Goal: Check status: Check status

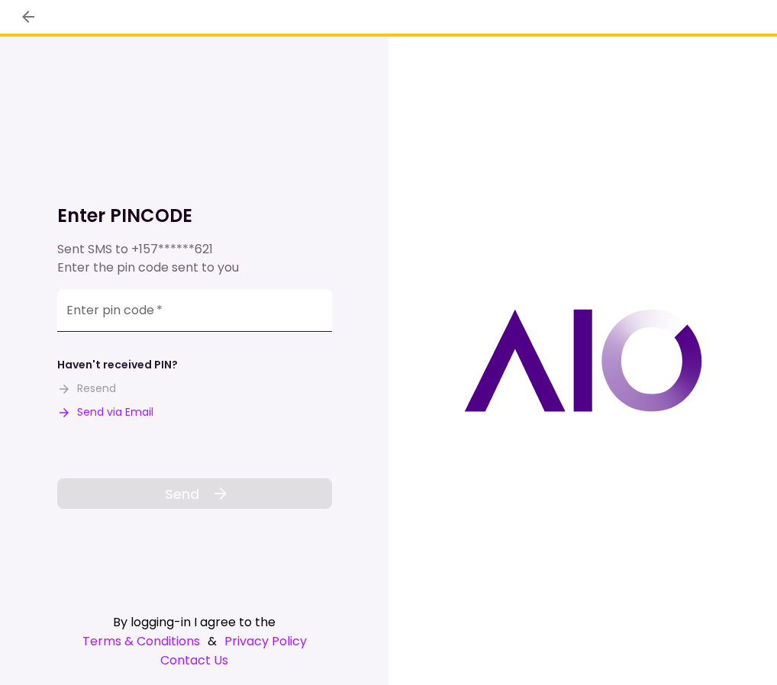
click at [175, 310] on input "Enter pin code   *" at bounding box center [194, 310] width 275 height 43
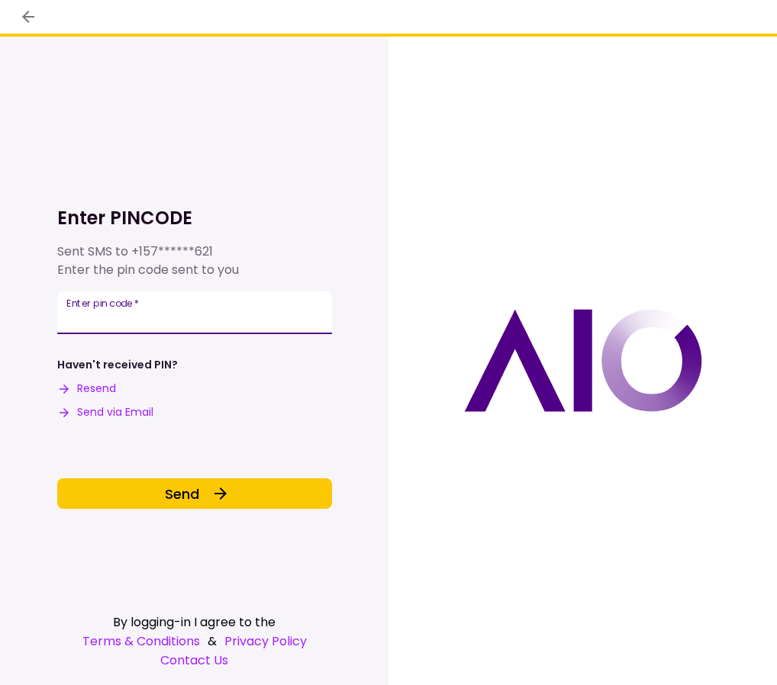
type input "******"
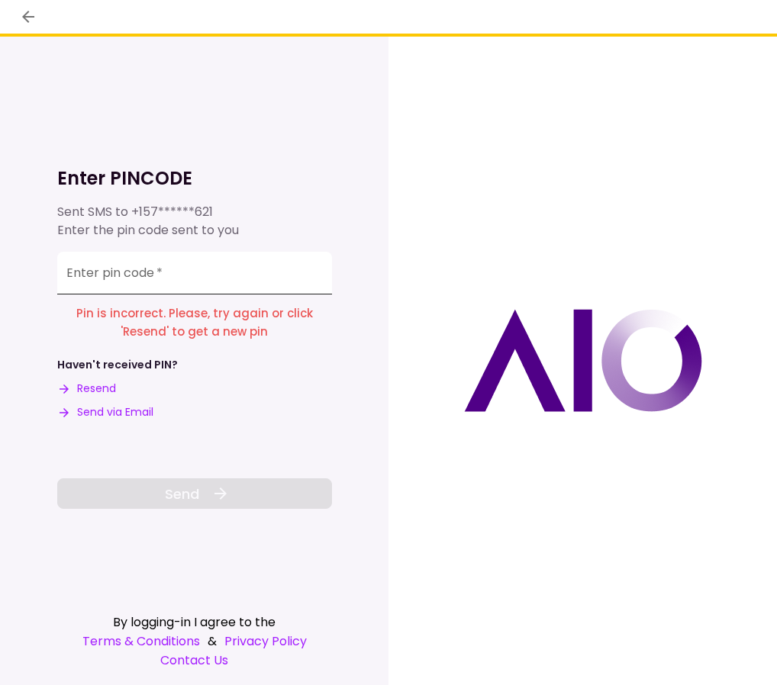
click at [98, 265] on div "Enter pin code   *" at bounding box center [194, 273] width 275 height 43
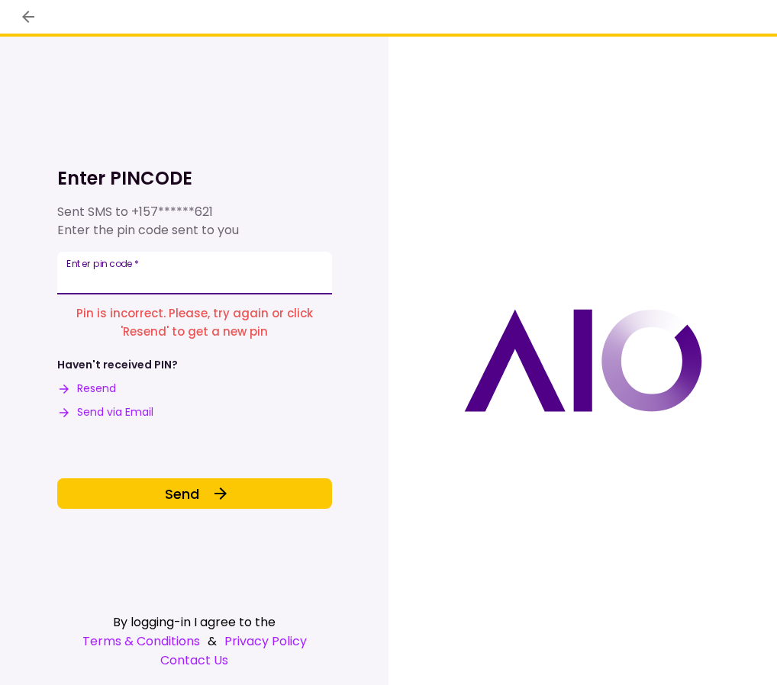
type input "******"
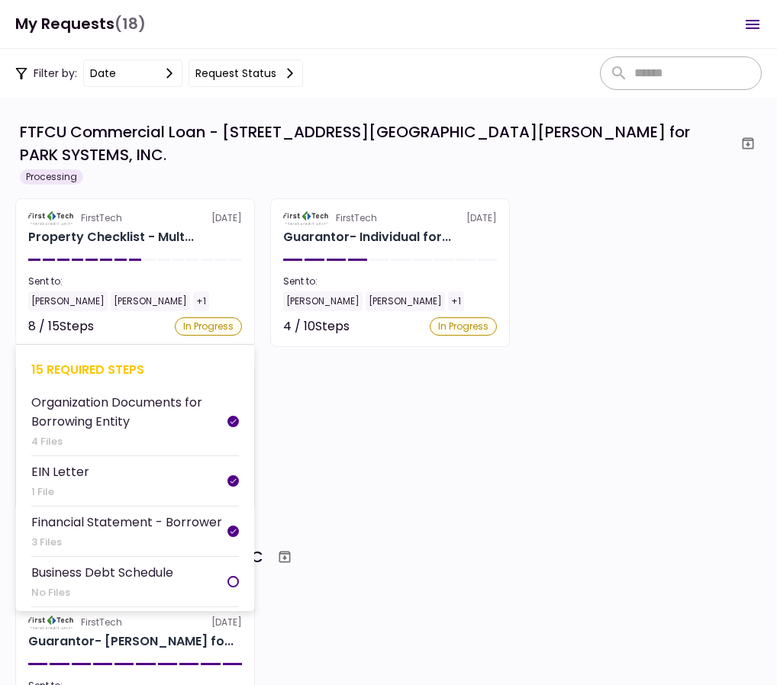
click at [201, 232] on section "FirstTech [DATE] Property Checklist - Mult... Sent to: [PERSON_NAME] [PERSON_NA…" at bounding box center [135, 272] width 240 height 149
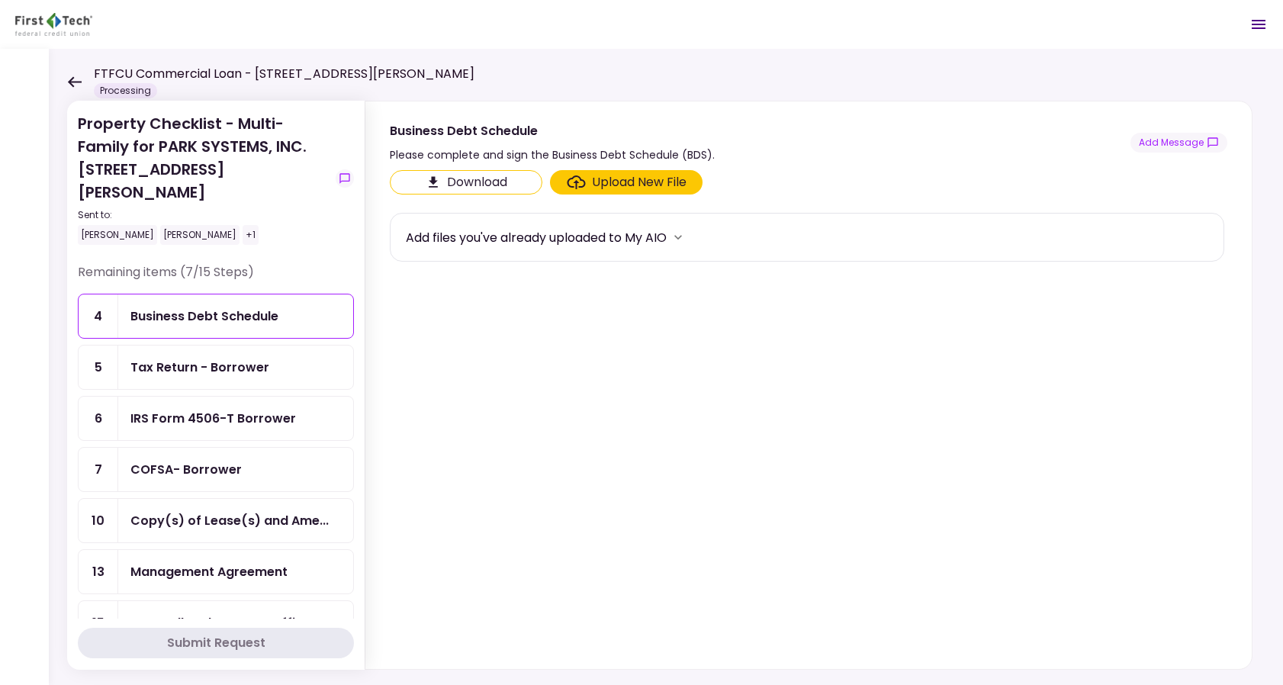
drag, startPoint x: 354, startPoint y: 370, endPoint x: 352, endPoint y: 378, distance: 7.8
click at [352, 378] on section "Property Checklist - Multi-Family for PARK SYSTEMS, INC. [STREET_ADDRESS][PERSO…" at bounding box center [216, 385] width 298 height 569
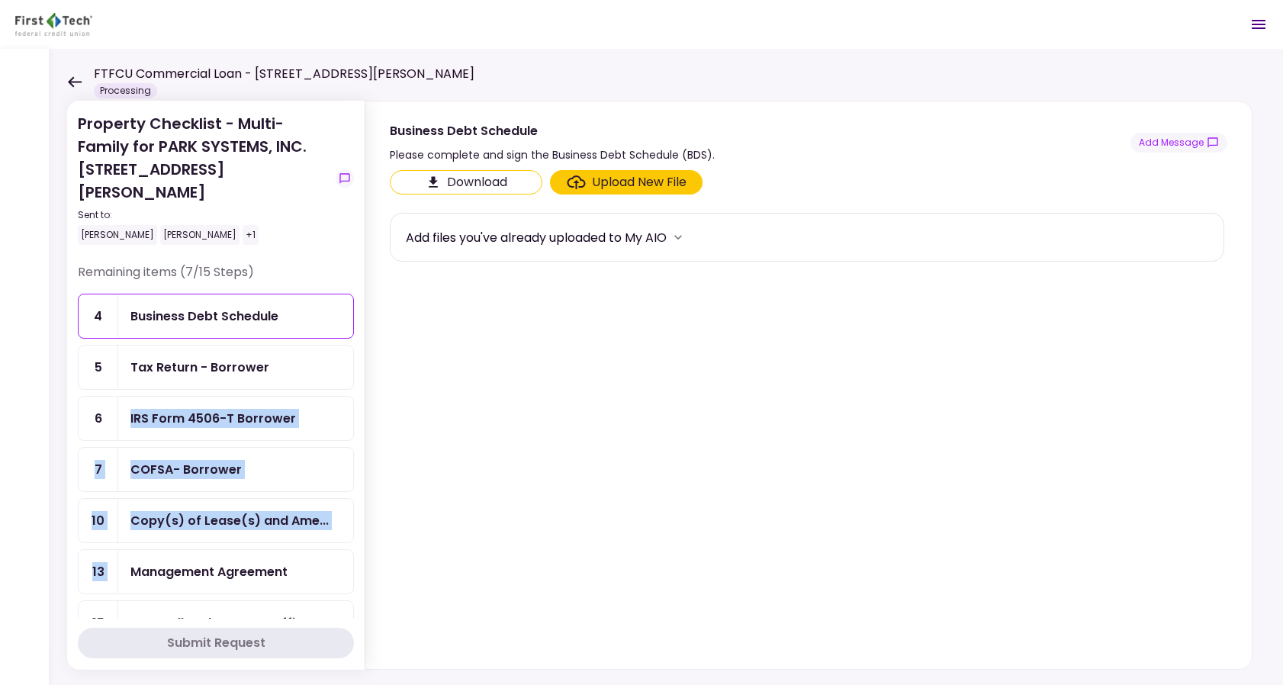
drag, startPoint x: 354, startPoint y: 380, endPoint x: 369, endPoint y: 471, distance: 92.8
click at [363, 534] on section "Property Checklist - Multi-Family for PARK SYSTEMS, INC. [STREET_ADDRESS][PERSO…" at bounding box center [216, 385] width 298 height 569
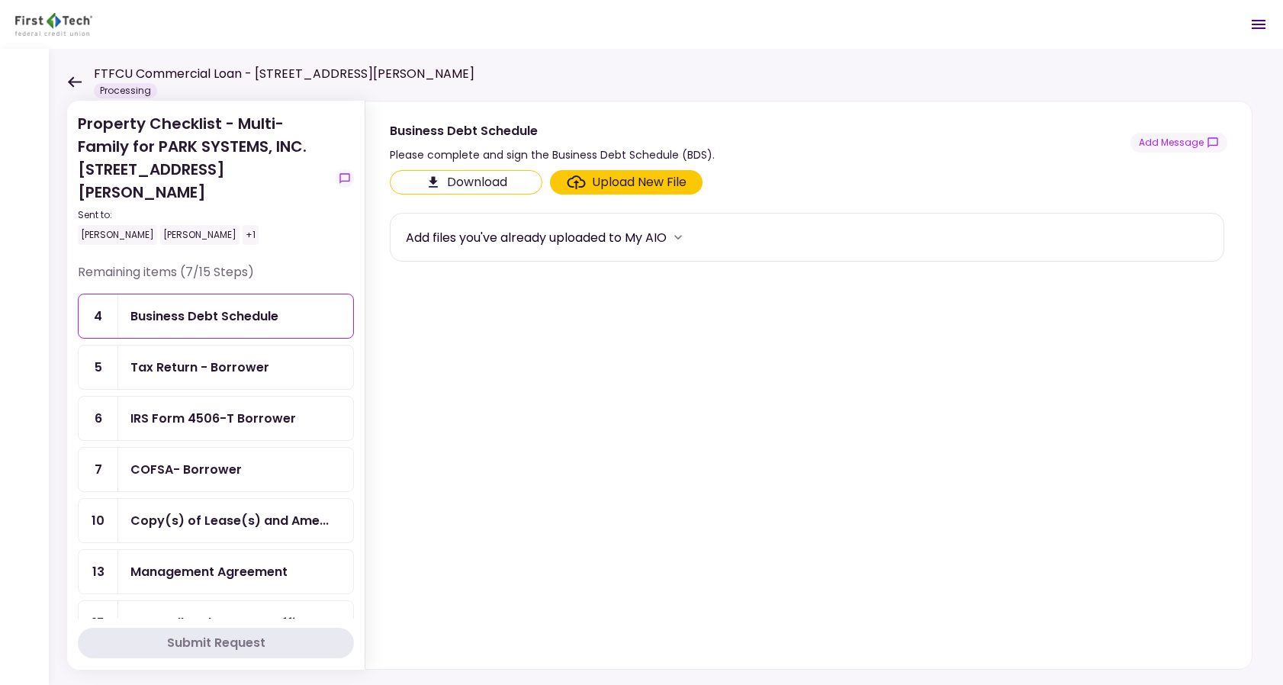
click at [434, 362] on section "Download Upload New File Add files you've already uploaded to My AIO" at bounding box center [809, 416] width 838 height 493
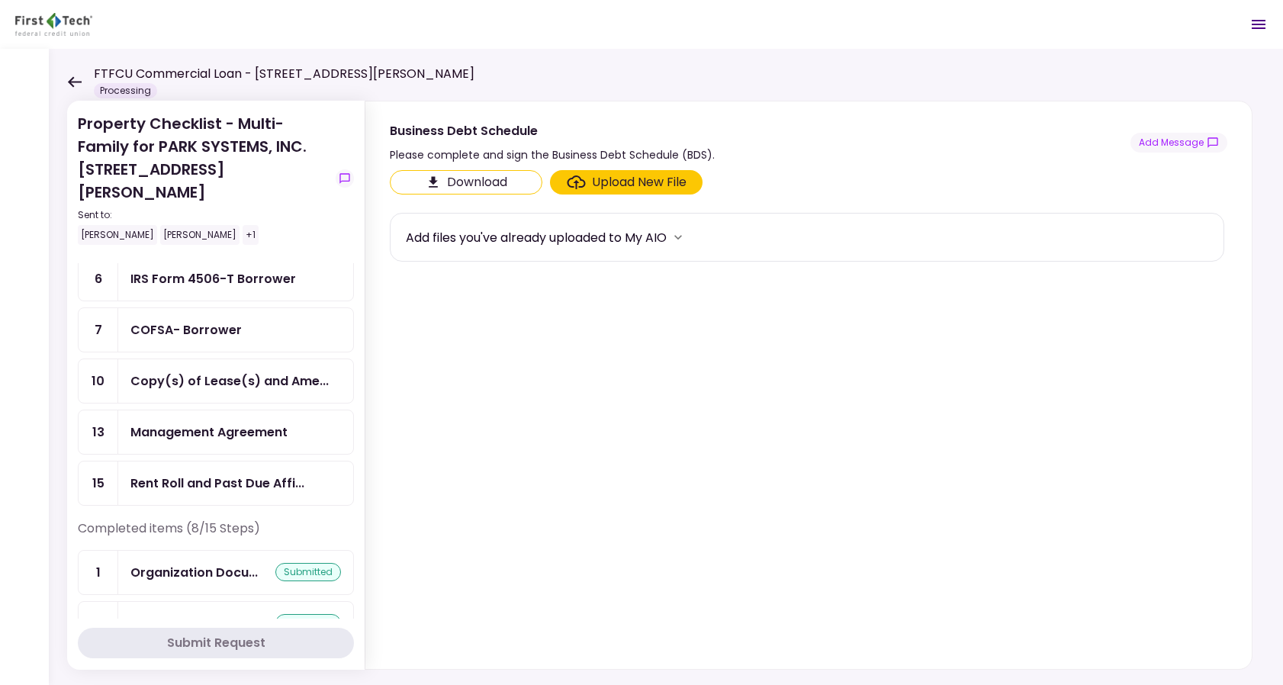
click at [222, 423] on div "Management Agreement" at bounding box center [208, 432] width 157 height 19
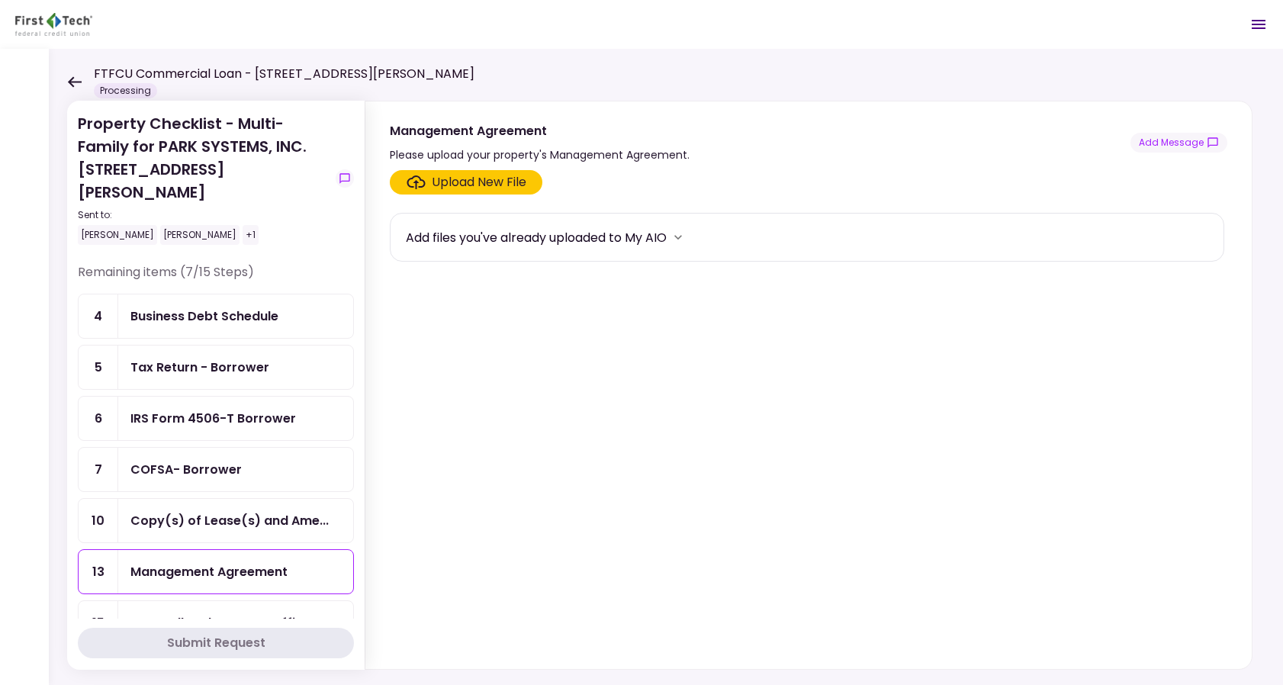
click at [76, 79] on icon at bounding box center [74, 81] width 14 height 11
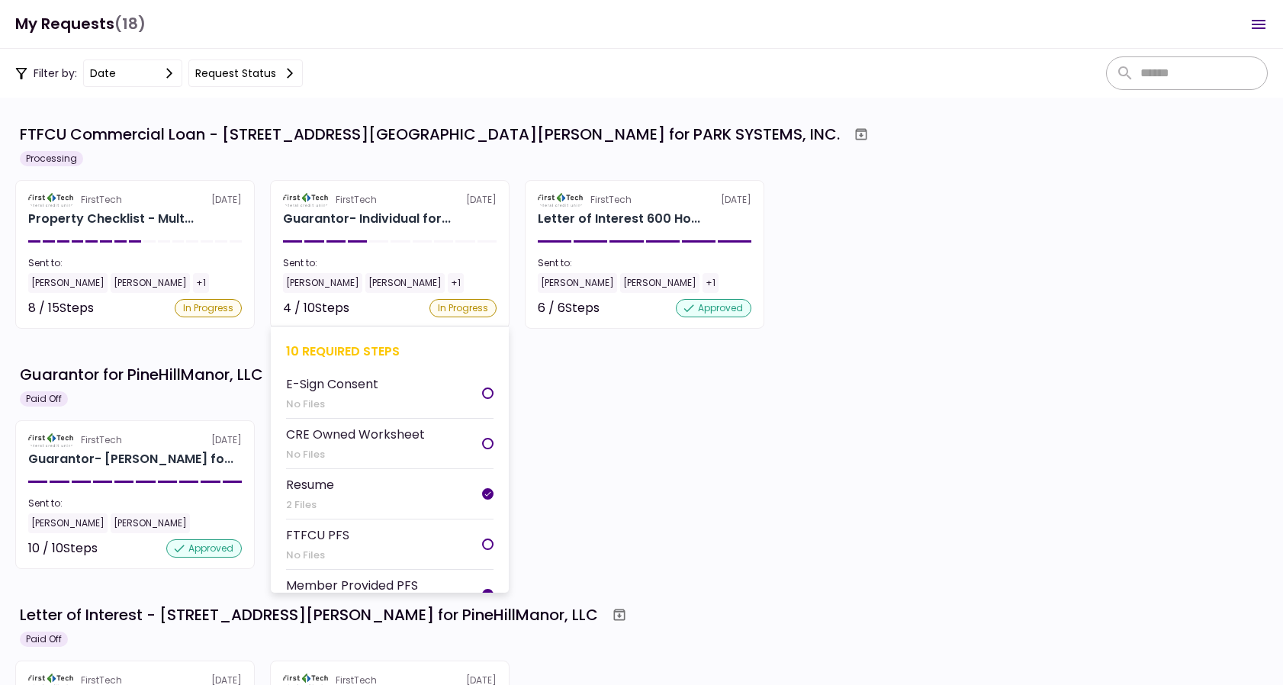
click at [471, 247] on section "FirstTech [DATE] Guarantor- Individual for... Sent to: [PERSON_NAME] [PERSON_NA…" at bounding box center [390, 254] width 240 height 149
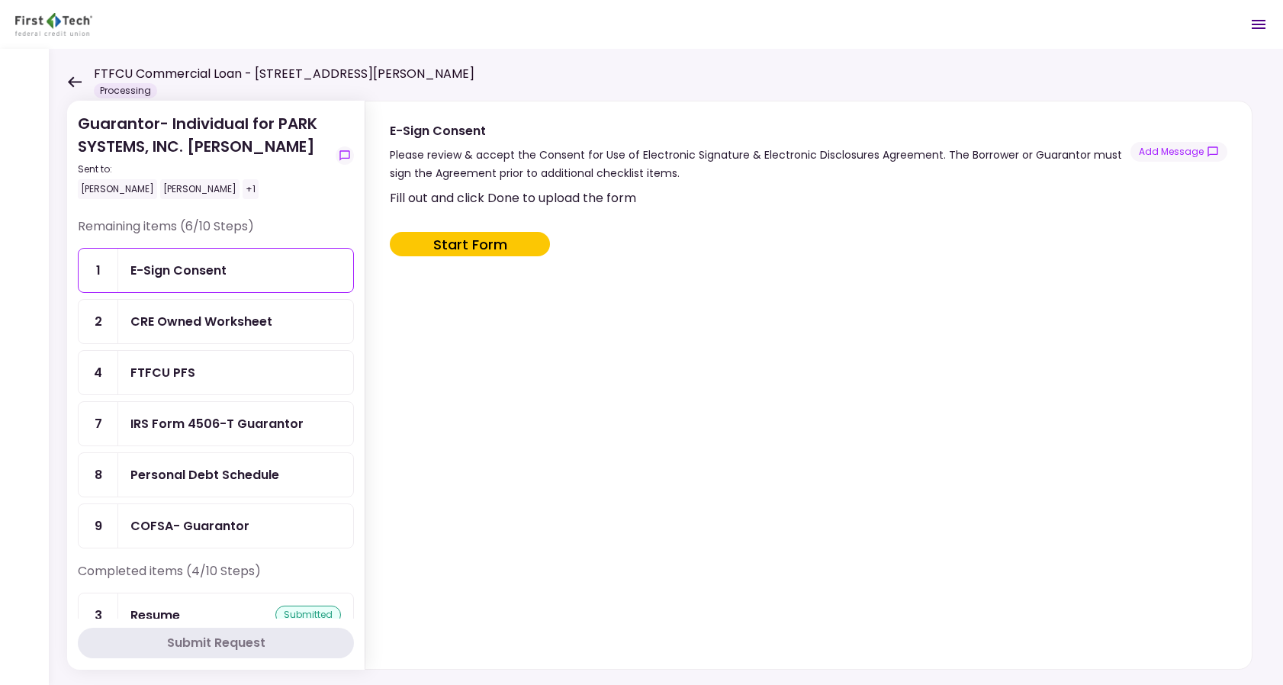
click at [74, 81] on icon at bounding box center [75, 81] width 14 height 11
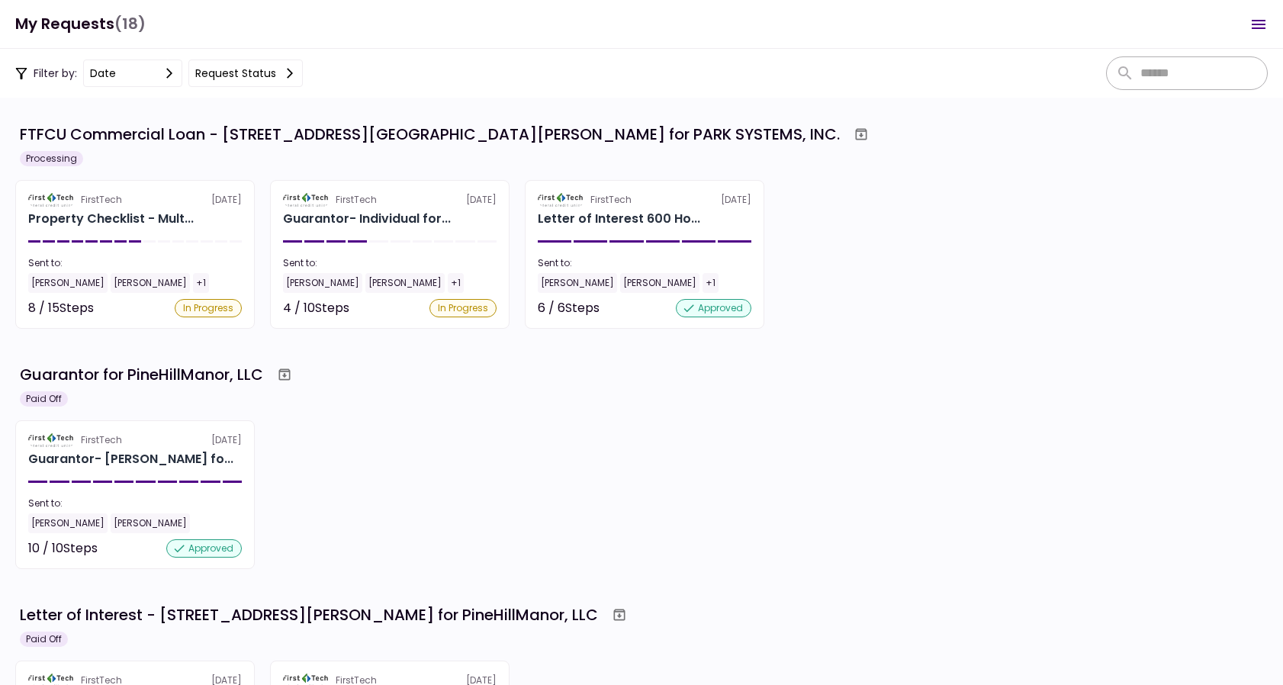
click at [776, 192] on div "FirstTech [DATE] Property Checklist - Mult... Sent to: [PERSON_NAME] [PERSON_NA…" at bounding box center [641, 254] width 1253 height 149
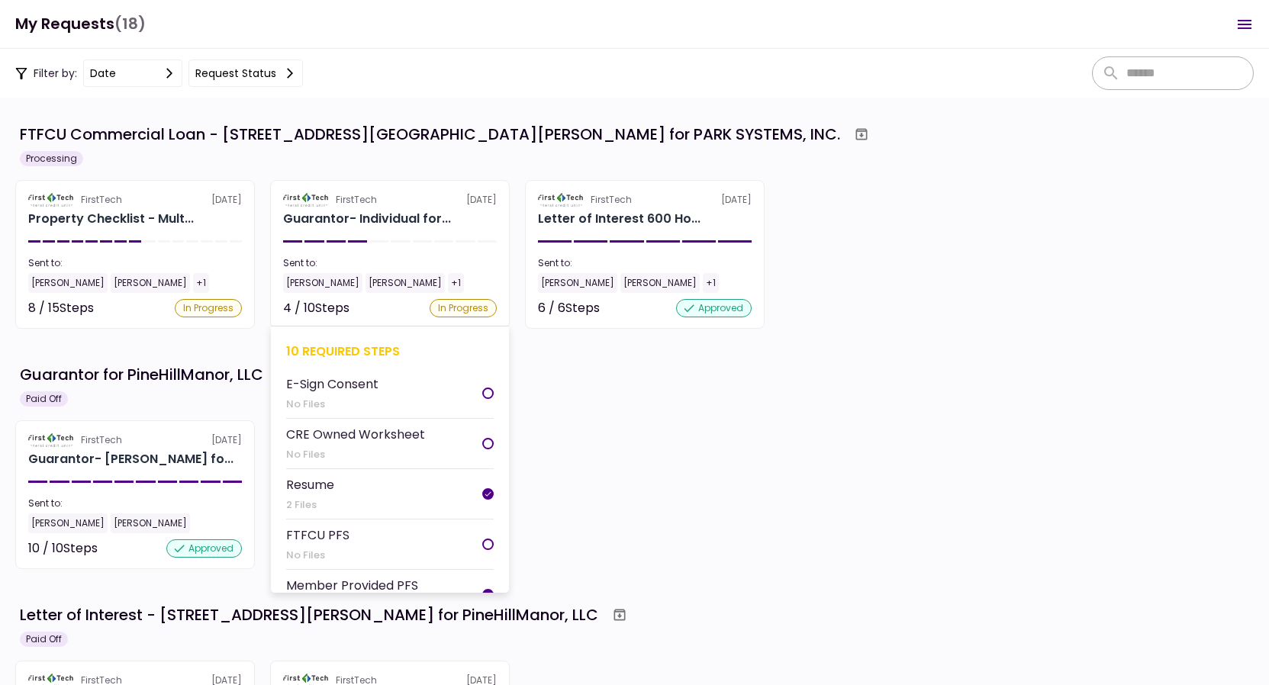
click at [459, 234] on section "FirstTech [DATE] Guarantor- Individual for... Sent to: [PERSON_NAME] [PERSON_NA…" at bounding box center [390, 254] width 240 height 149
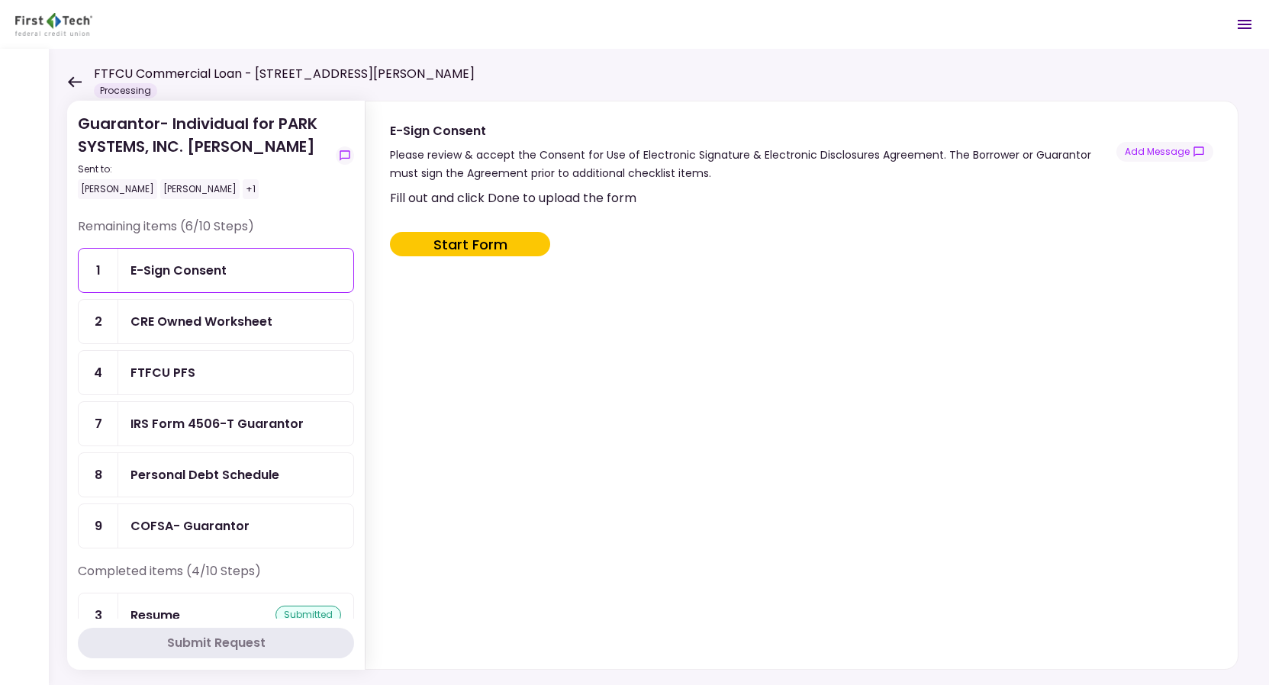
click at [207, 330] on div "CRE Owned Worksheet" at bounding box center [201, 321] width 142 height 19
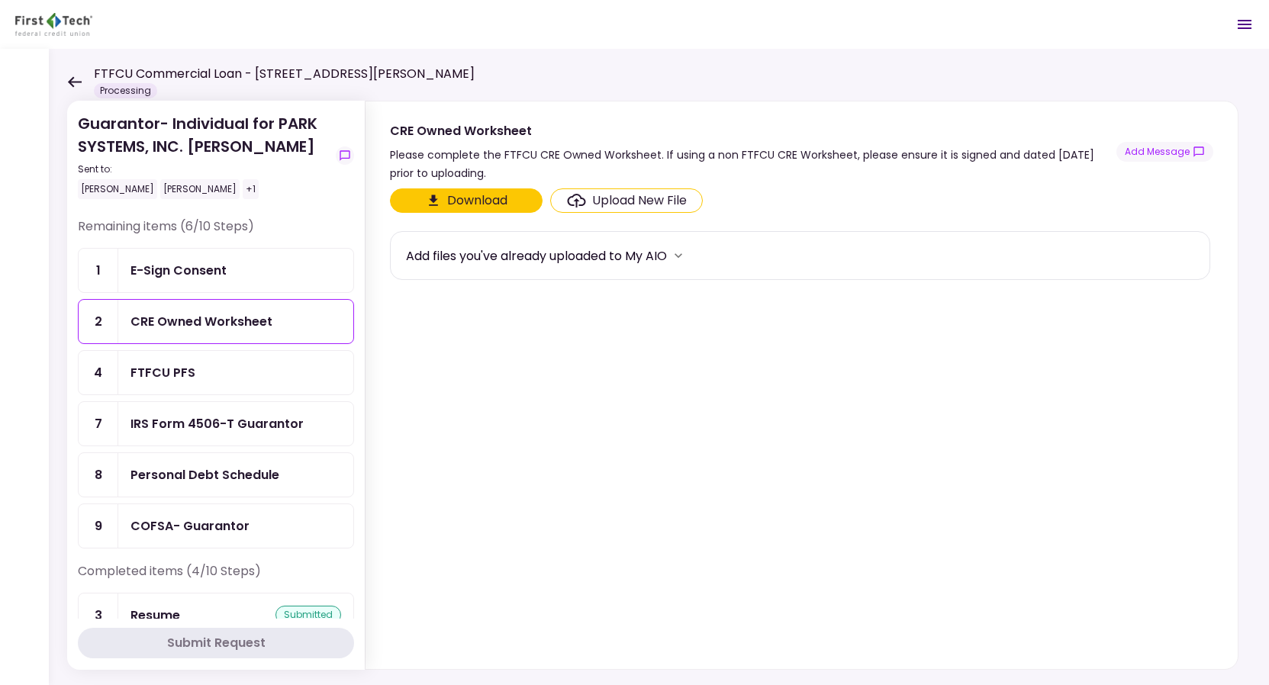
click at [242, 266] on div "E-Sign Consent" at bounding box center [235, 270] width 211 height 19
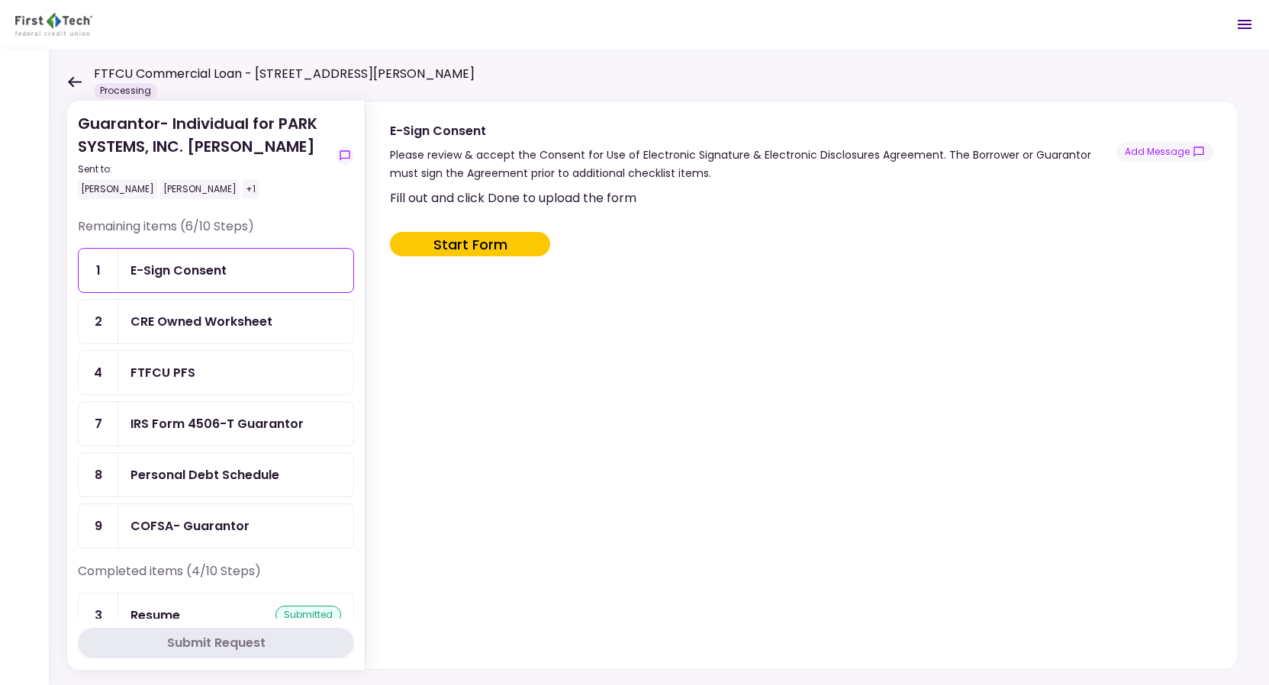
click at [248, 377] on div "FTFCU PFS" at bounding box center [235, 372] width 211 height 19
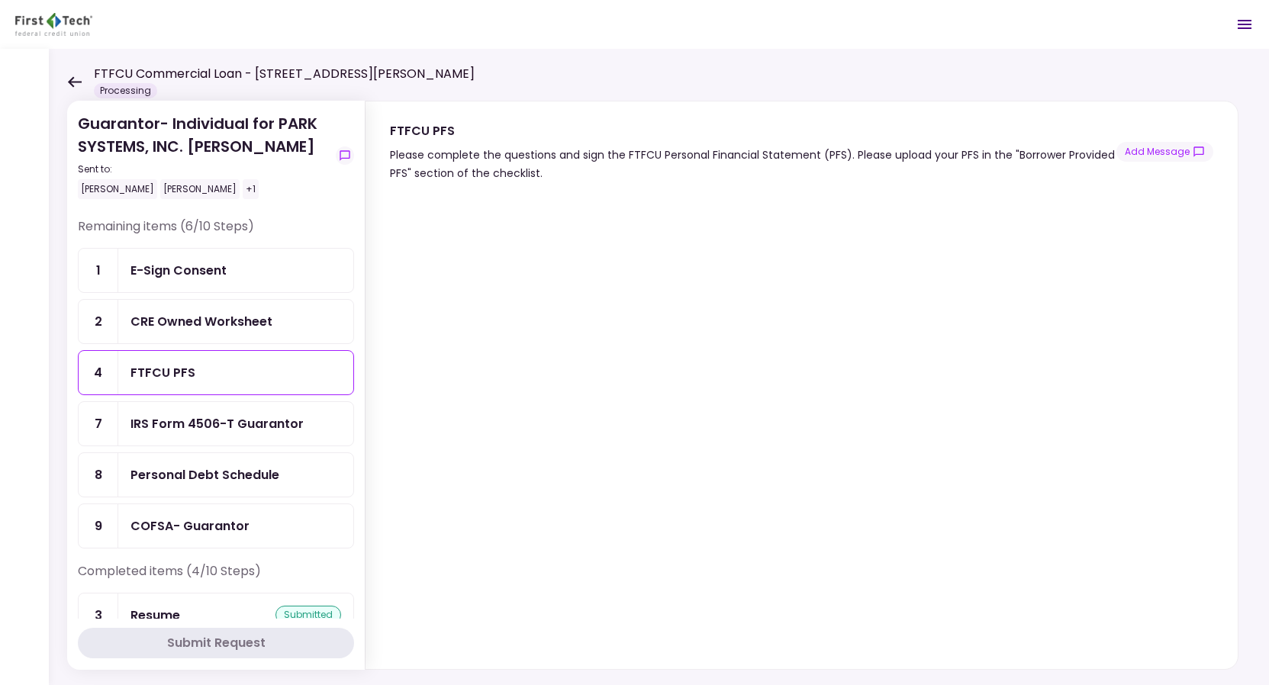
click at [239, 481] on div "Personal Debt Schedule" at bounding box center [204, 474] width 149 height 19
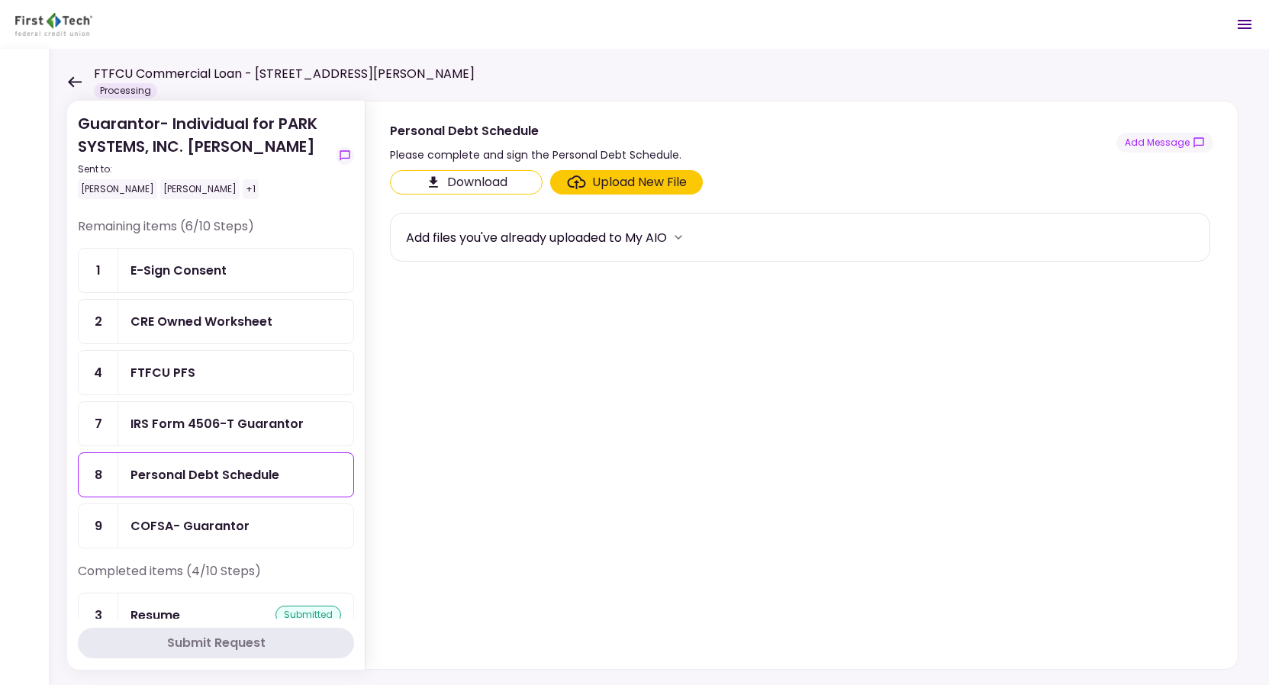
click at [249, 532] on div "COFSA- Guarantor" at bounding box center [235, 525] width 211 height 19
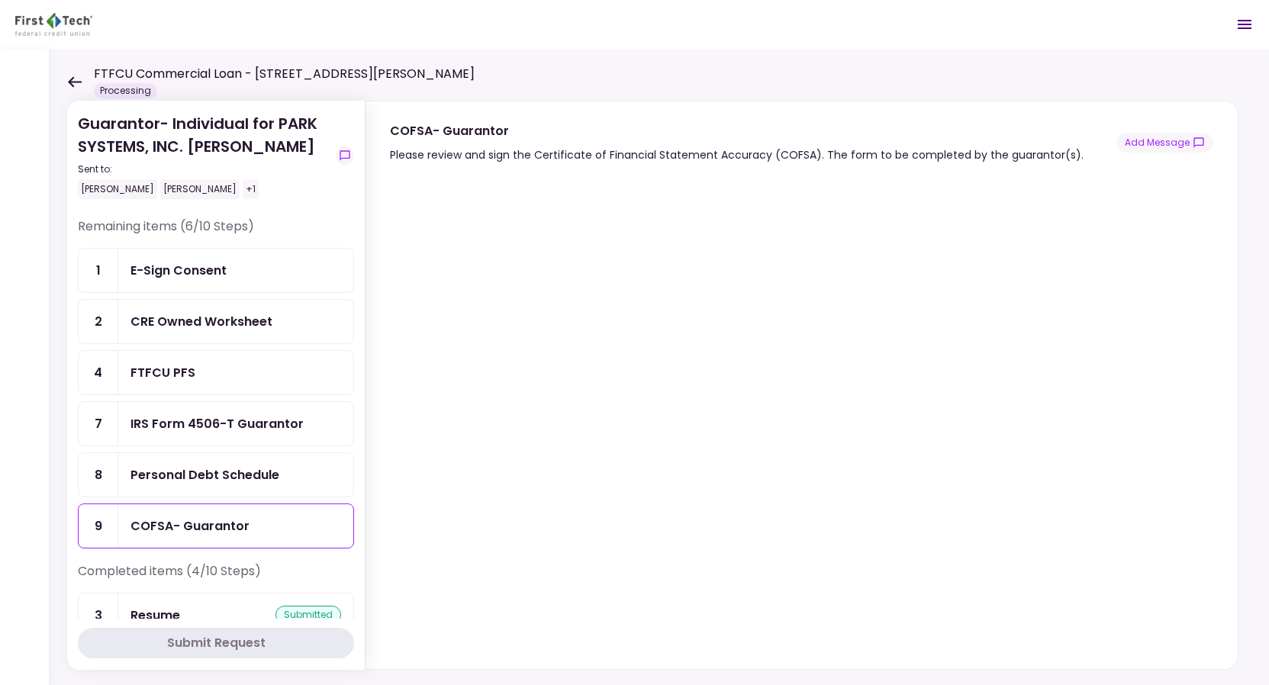
click at [219, 423] on div "IRS Form 4506-T Guarantor" at bounding box center [216, 423] width 173 height 19
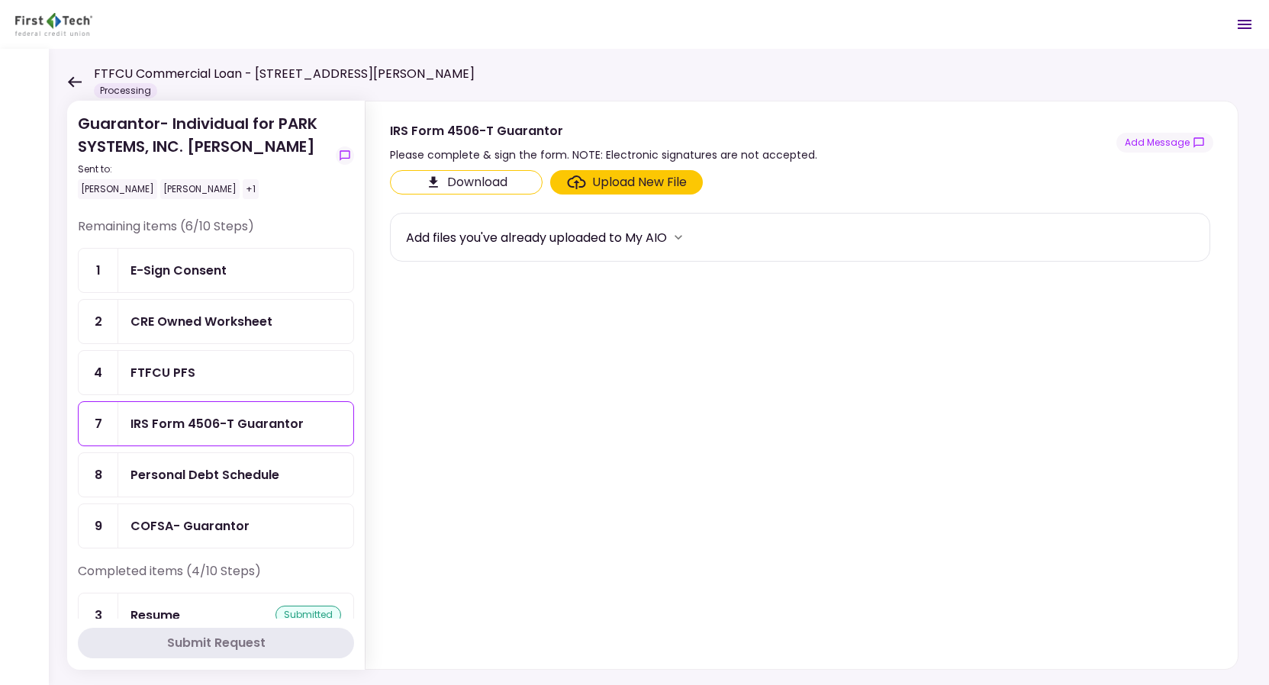
click at [79, 84] on icon at bounding box center [74, 81] width 14 height 11
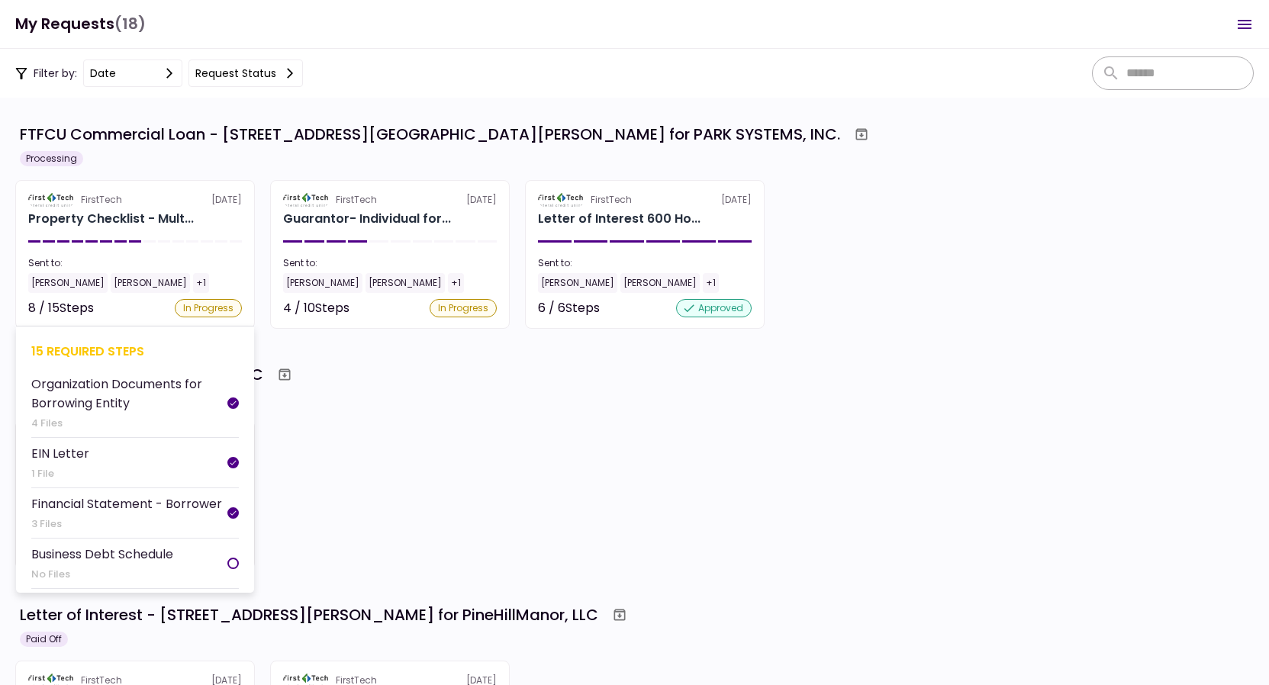
click at [175, 230] on section "FirstTech [DATE] Property Checklist - Mult... Sent to: [PERSON_NAME] [PERSON_NA…" at bounding box center [135, 254] width 240 height 149
